Goal: Task Accomplishment & Management: Complete application form

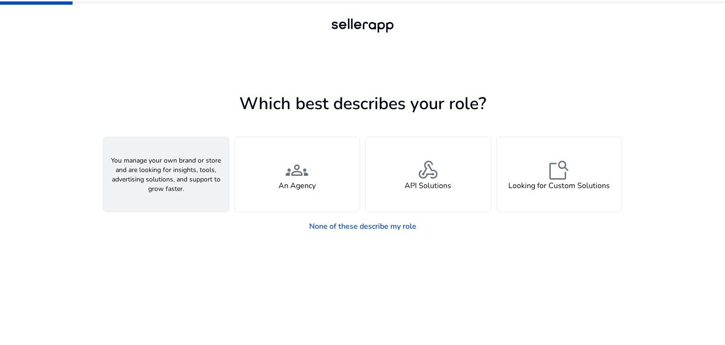
click at [204, 180] on div "person A Seller" at bounding box center [166, 174] width 126 height 75
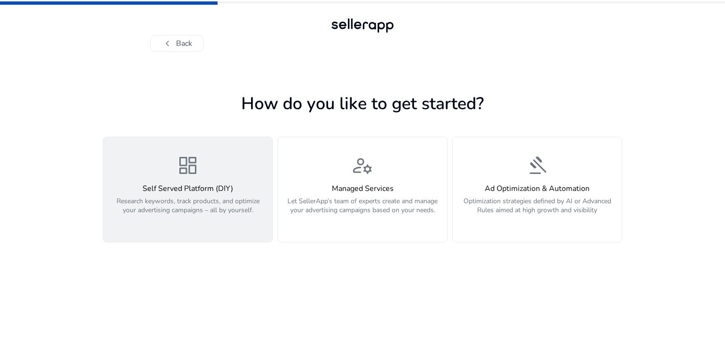
click at [229, 215] on p "Research keywords, track products, and optimize your advertising campaigns – al…" at bounding box center [188, 210] width 158 height 28
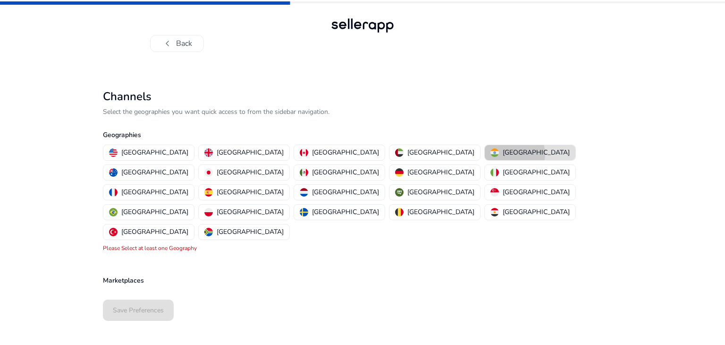
click at [503, 153] on p "[GEOGRAPHIC_DATA]" at bounding box center [536, 152] width 67 height 10
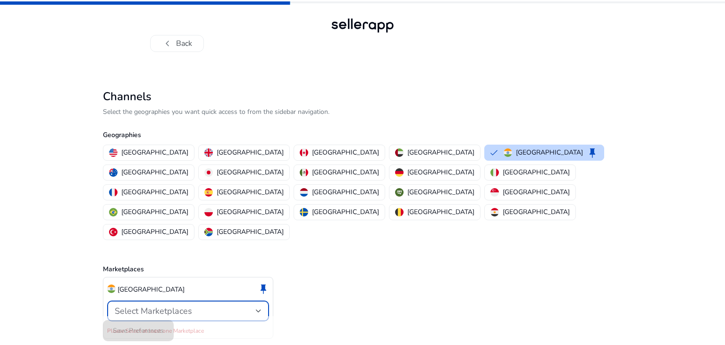
click at [251, 305] on div "Select Marketplaces" at bounding box center [185, 310] width 141 height 10
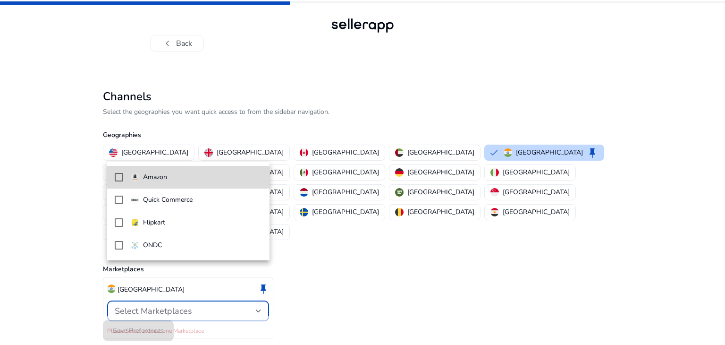
click at [117, 175] on mat-pseudo-checkbox at bounding box center [119, 177] width 8 height 8
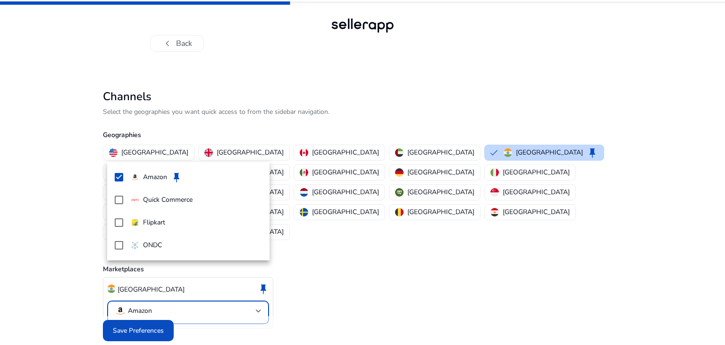
click at [306, 308] on div at bounding box center [362, 172] width 725 height 345
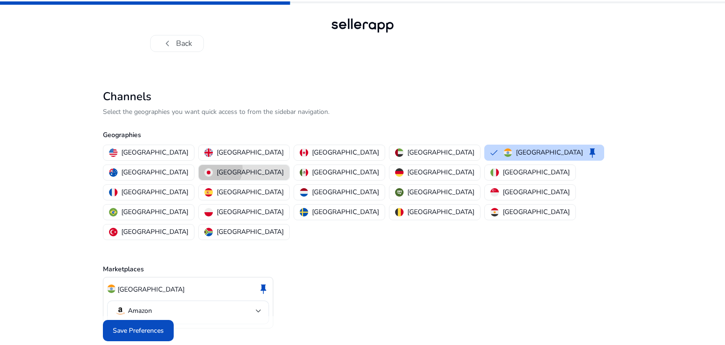
click at [284, 167] on p "[GEOGRAPHIC_DATA]" at bounding box center [250, 172] width 67 height 10
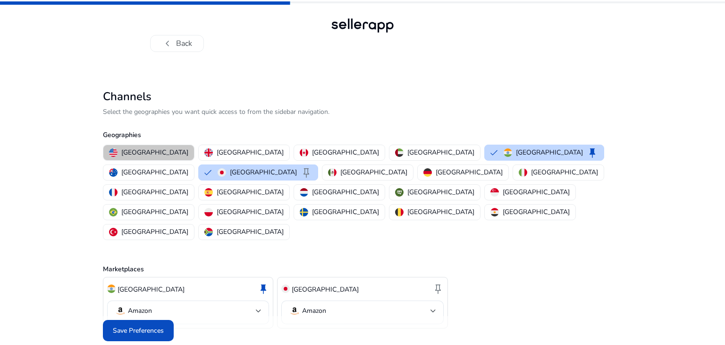
click at [149, 151] on p "[GEOGRAPHIC_DATA]" at bounding box center [154, 152] width 67 height 10
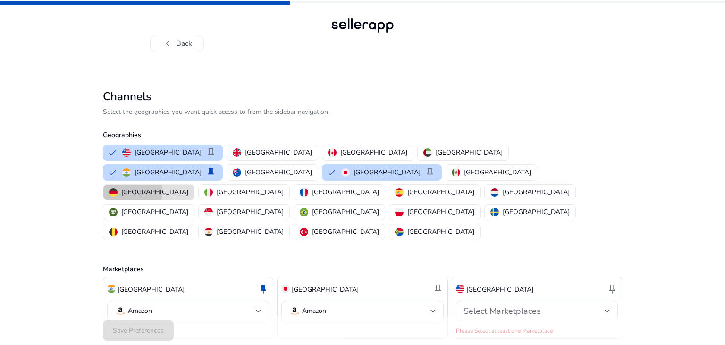
click at [181, 187] on p "[GEOGRAPHIC_DATA]" at bounding box center [154, 192] width 67 height 10
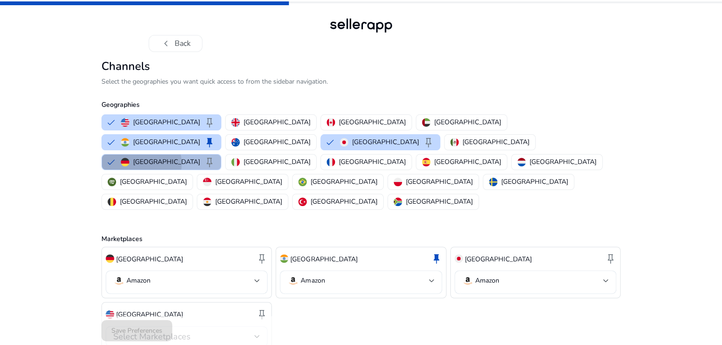
click at [187, 167] on p "[GEOGRAPHIC_DATA]" at bounding box center [166, 162] width 67 height 10
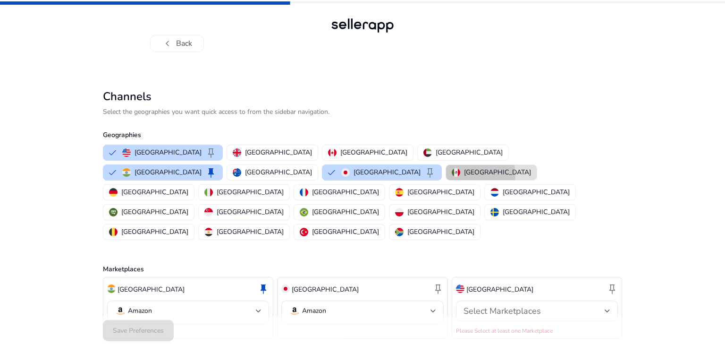
click at [464, 174] on p "[GEOGRAPHIC_DATA]" at bounding box center [497, 172] width 67 height 10
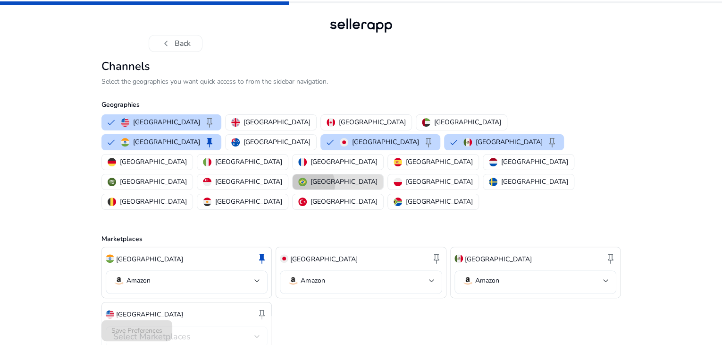
click at [378, 177] on p "[GEOGRAPHIC_DATA]" at bounding box center [344, 182] width 67 height 10
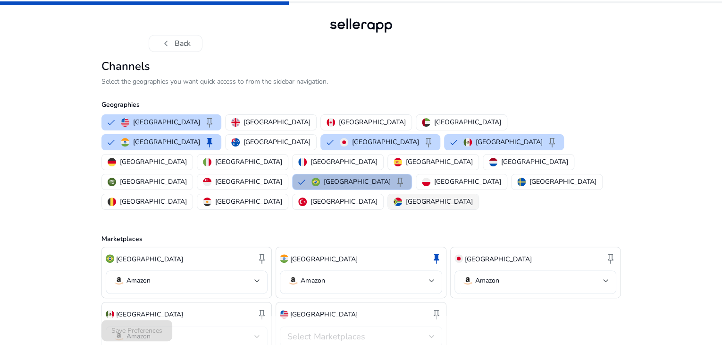
scroll to position [45, 0]
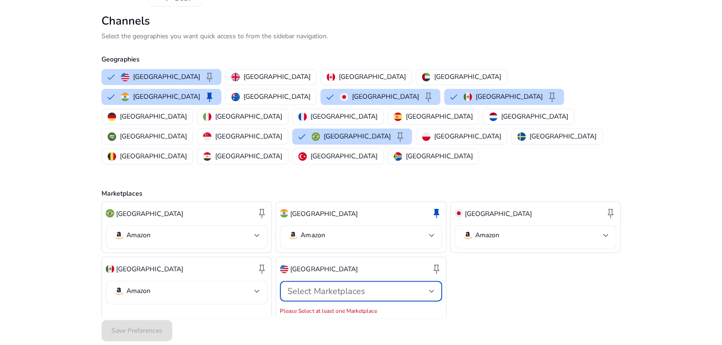
click at [430, 289] on div at bounding box center [432, 291] width 6 height 4
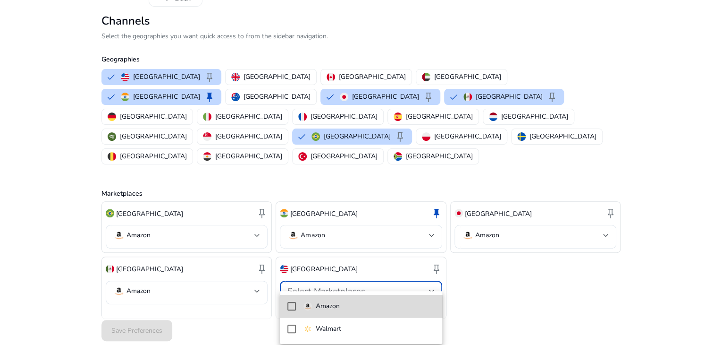
click at [382, 302] on span "Amazon" at bounding box center [369, 306] width 131 height 10
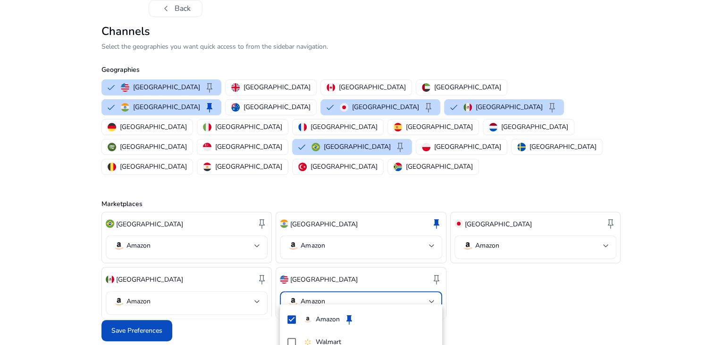
click at [159, 331] on div at bounding box center [361, 172] width 722 height 345
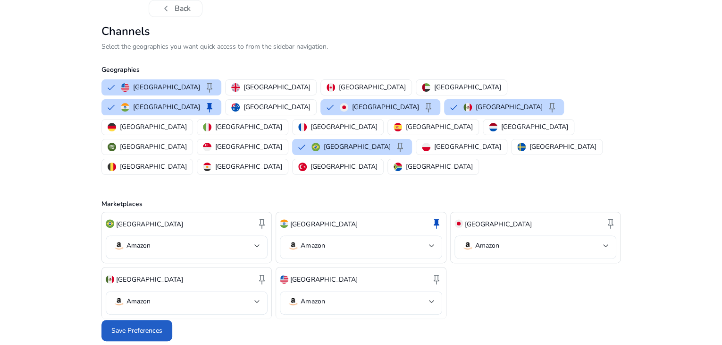
click at [159, 331] on span "Save Preferences" at bounding box center [136, 330] width 51 height 10
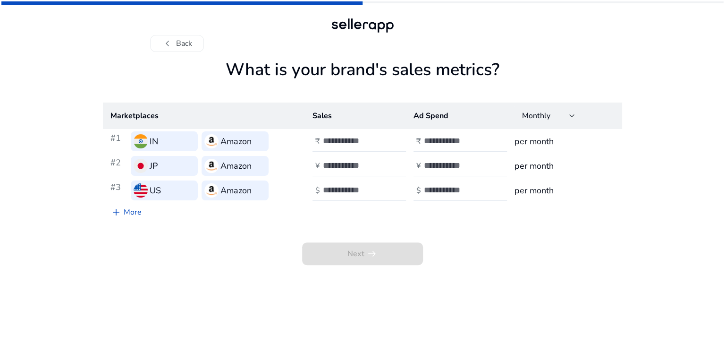
scroll to position [0, 0]
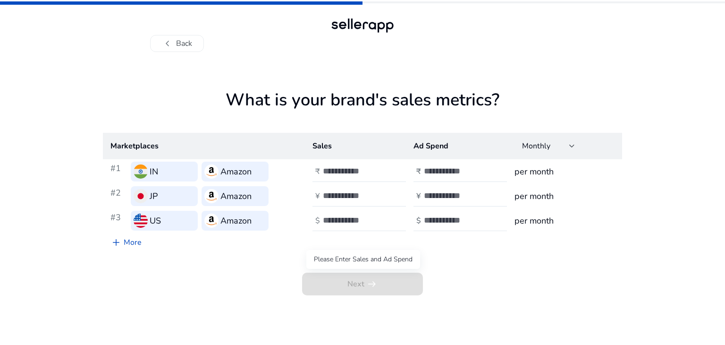
click at [379, 280] on span "Next arrow_right_alt" at bounding box center [362, 283] width 121 height 23
click at [181, 44] on button "chevron_left Back" at bounding box center [177, 43] width 54 height 17
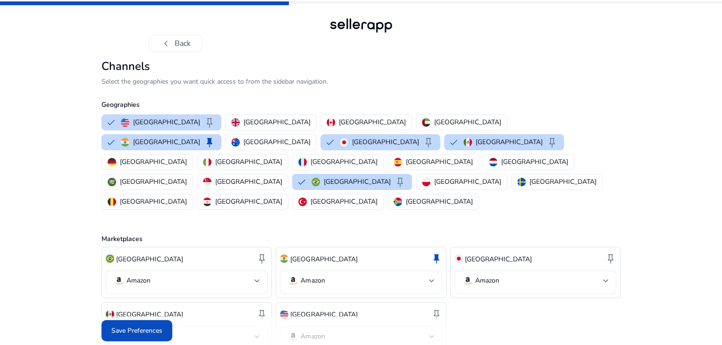
click at [181, 44] on button "chevron_left Back" at bounding box center [176, 43] width 54 height 17
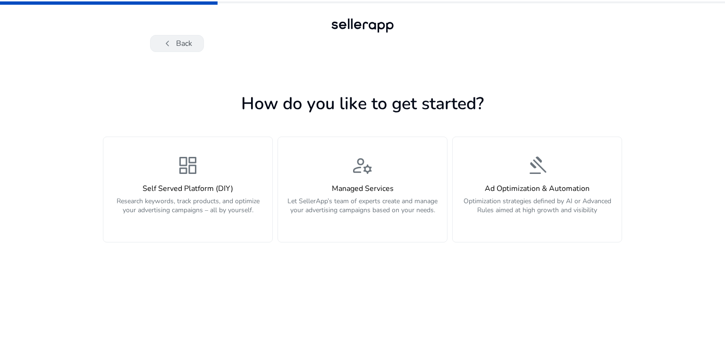
click at [166, 49] on span "chevron_left" at bounding box center [167, 43] width 11 height 11
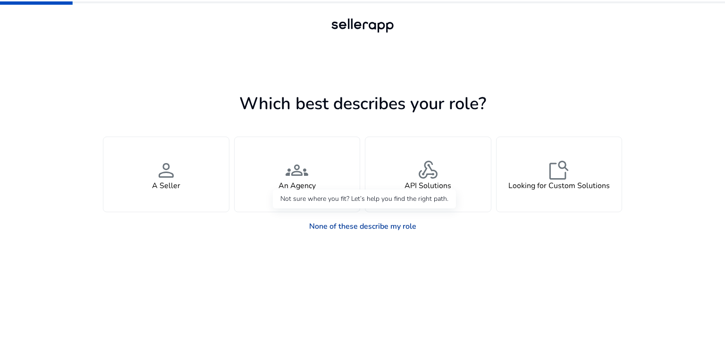
click at [337, 229] on link "None of these describe my role" at bounding box center [363, 226] width 122 height 19
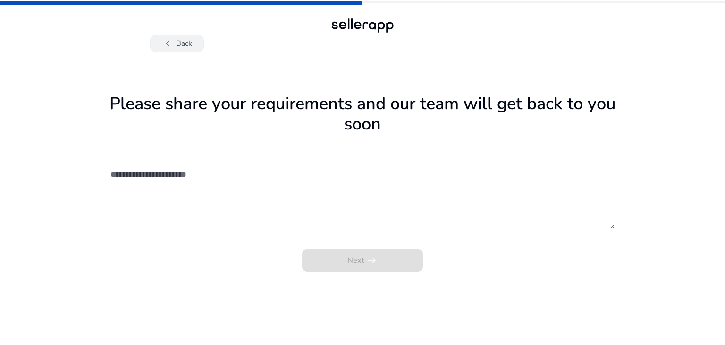
click at [187, 43] on button "chevron_left Back" at bounding box center [177, 43] width 54 height 17
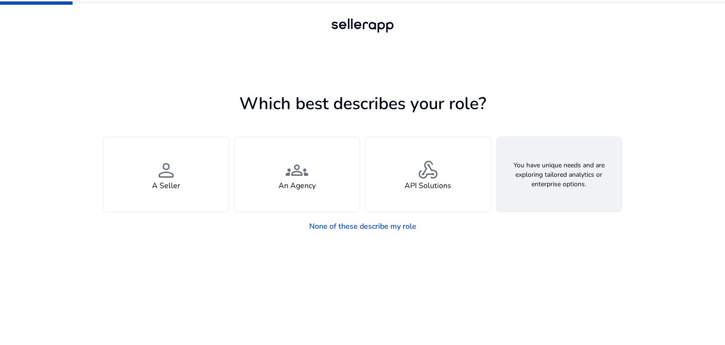
click at [536, 186] on h4 "Looking for Custom Solutions" at bounding box center [559, 185] width 102 height 9
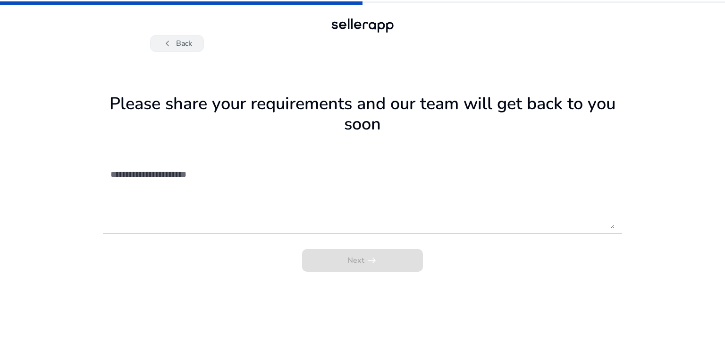
click at [192, 43] on button "chevron_left Back" at bounding box center [177, 43] width 54 height 17
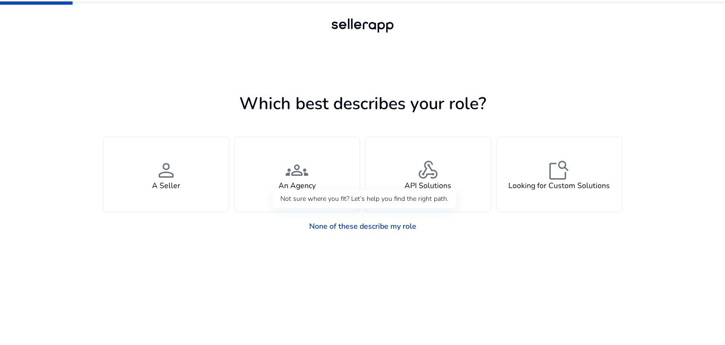
click at [330, 231] on link "None of these describe my role" at bounding box center [363, 226] width 122 height 19
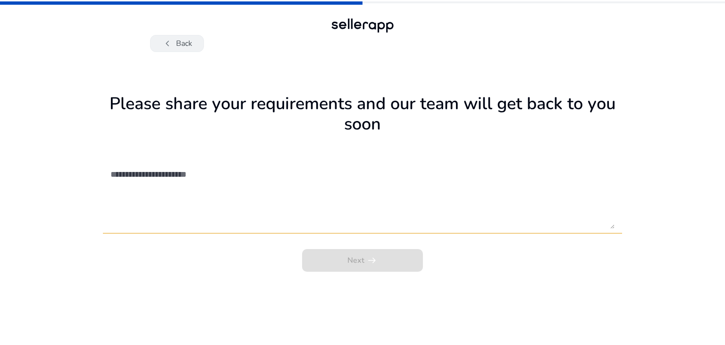
click at [184, 41] on button "chevron_left Back" at bounding box center [177, 43] width 54 height 17
